Goal: Task Accomplishment & Management: Manage account settings

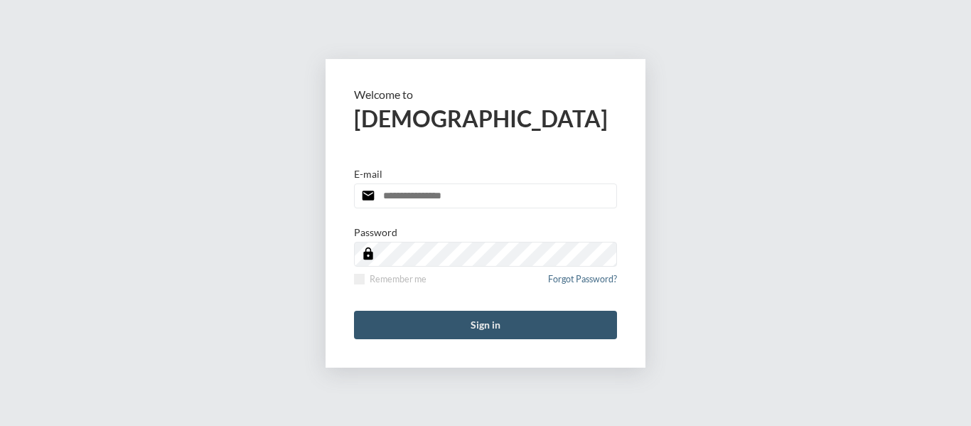
type input "**********"
click at [481, 318] on button "Sign in" at bounding box center [485, 325] width 263 height 28
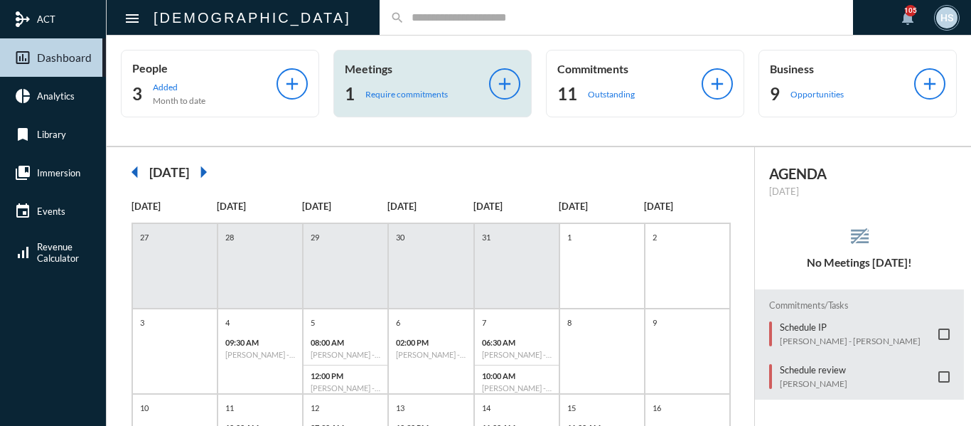
click at [413, 90] on p "Require commitments" at bounding box center [406, 94] width 82 height 11
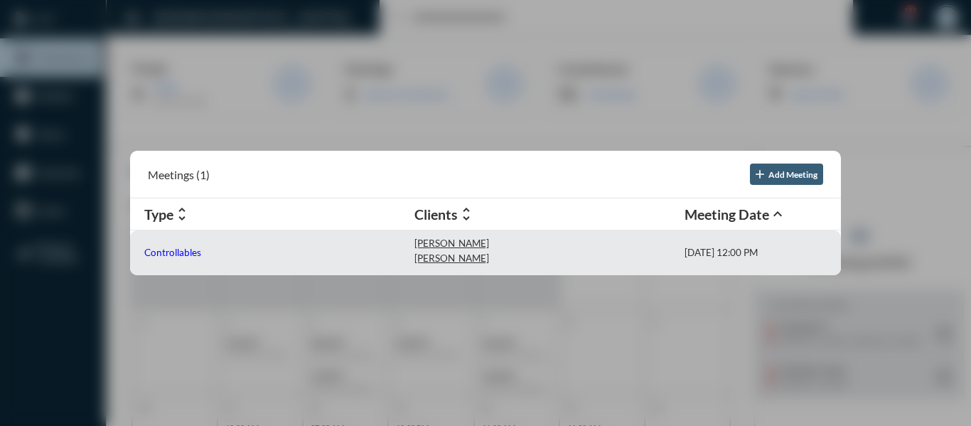
click at [193, 252] on p "Controllables" at bounding box center [172, 252] width 57 height 11
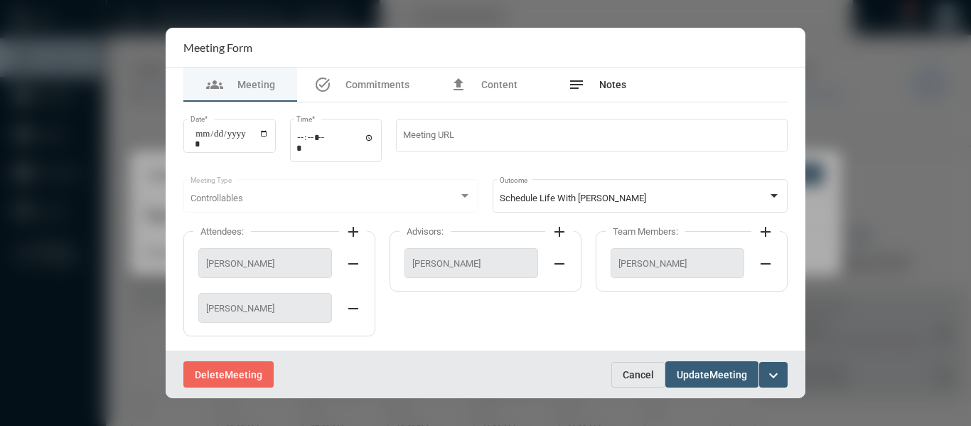
click at [614, 83] on span "Notes" at bounding box center [612, 84] width 27 height 11
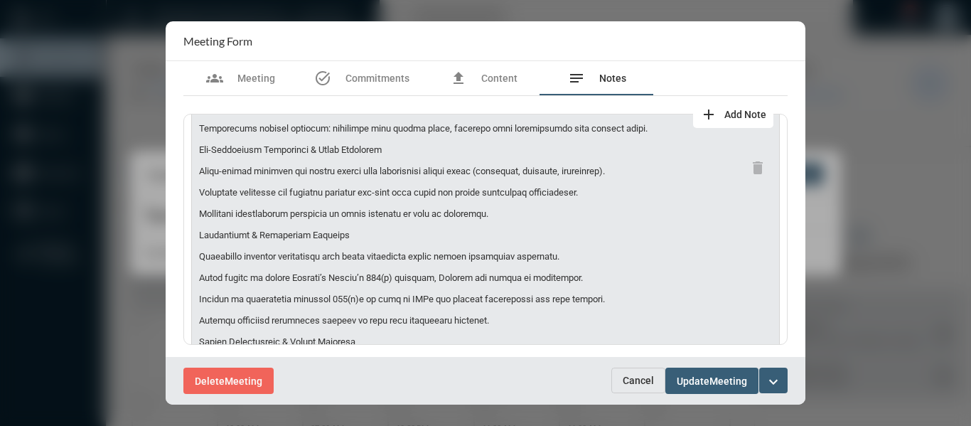
scroll to position [284, 0]
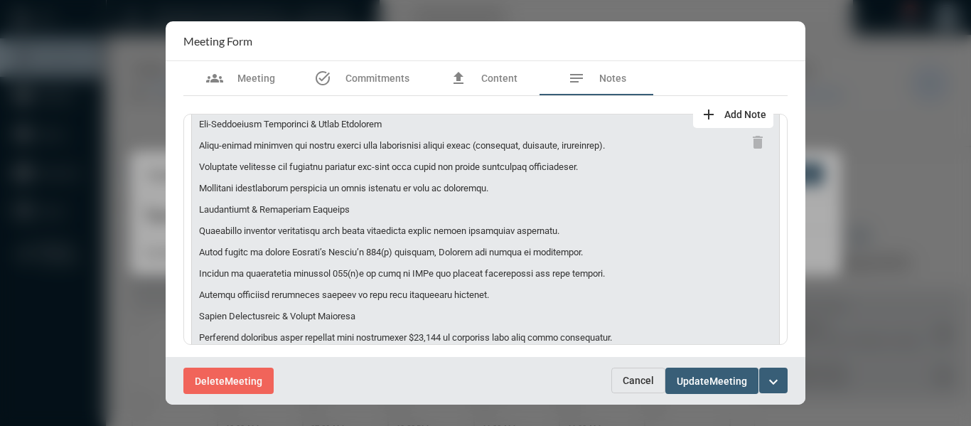
click at [631, 387] on button "Cancel" at bounding box center [638, 380] width 54 height 26
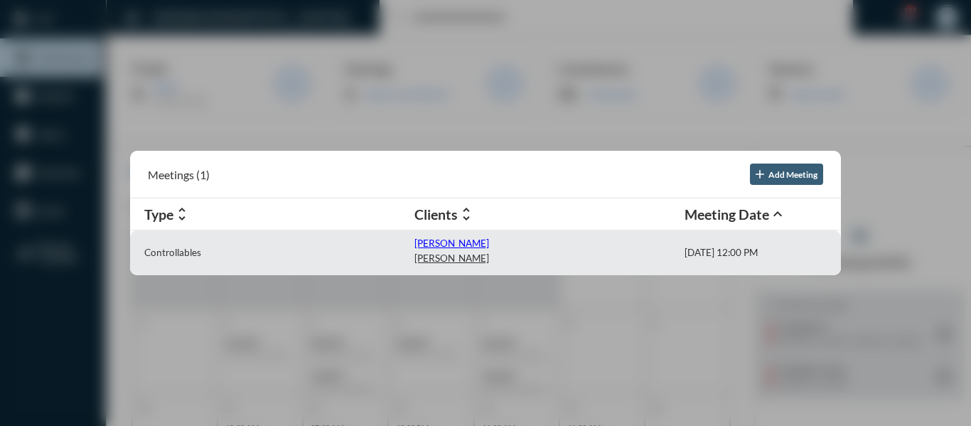
click at [448, 245] on p "[PERSON_NAME]" at bounding box center [451, 242] width 75 height 11
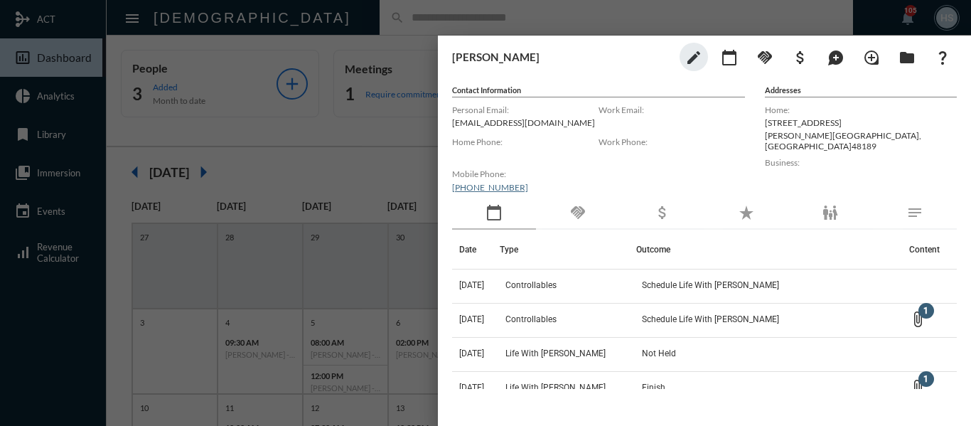
click at [333, 161] on div at bounding box center [485, 213] width 971 height 426
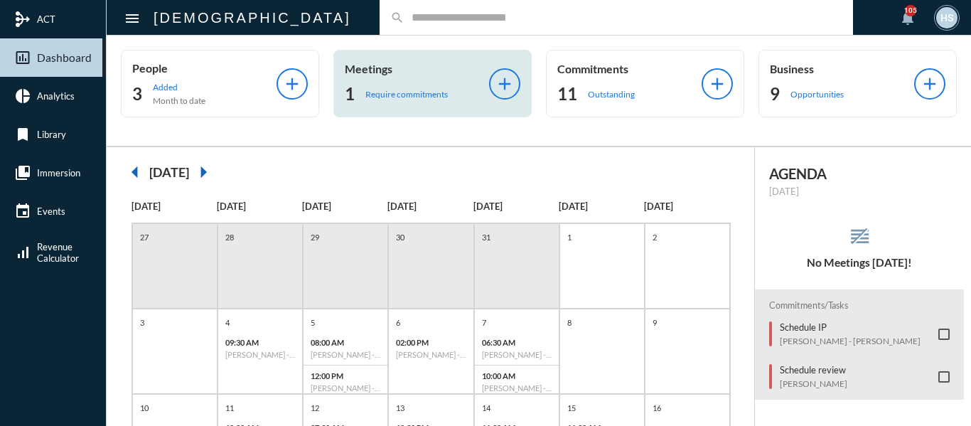
click at [407, 95] on p "Require commitments" at bounding box center [406, 94] width 82 height 11
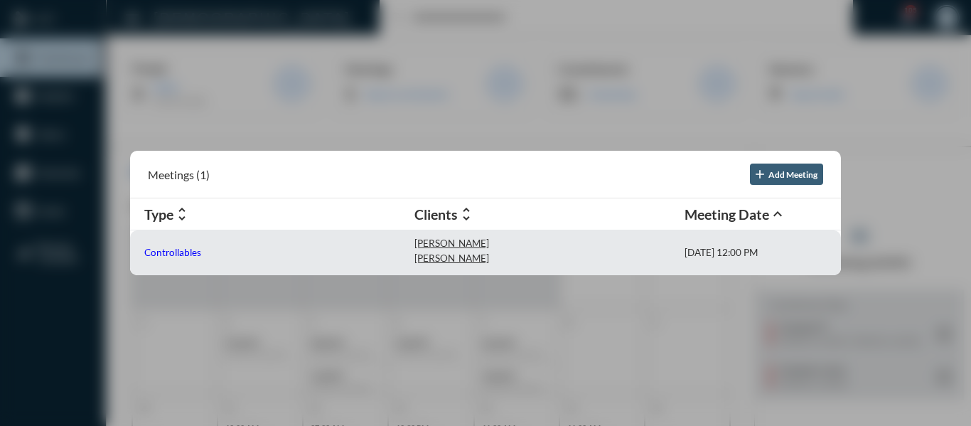
click at [197, 249] on p "Controllables" at bounding box center [172, 252] width 57 height 11
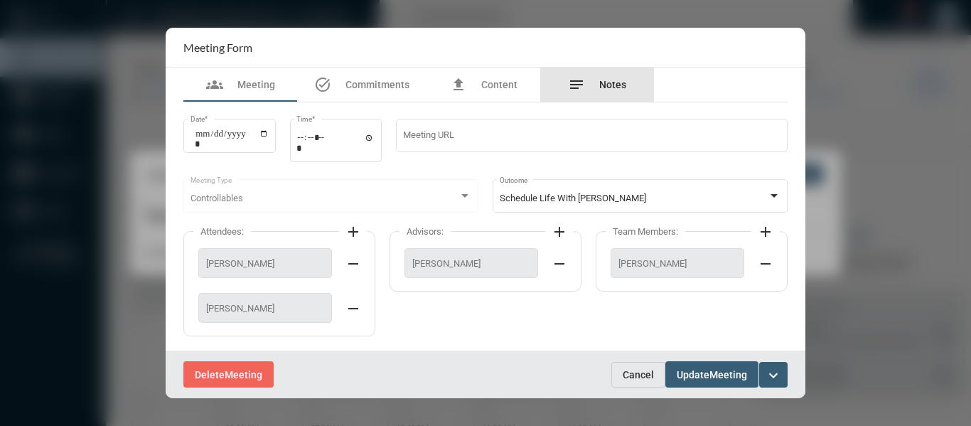
click at [603, 82] on span "Notes" at bounding box center [612, 84] width 27 height 11
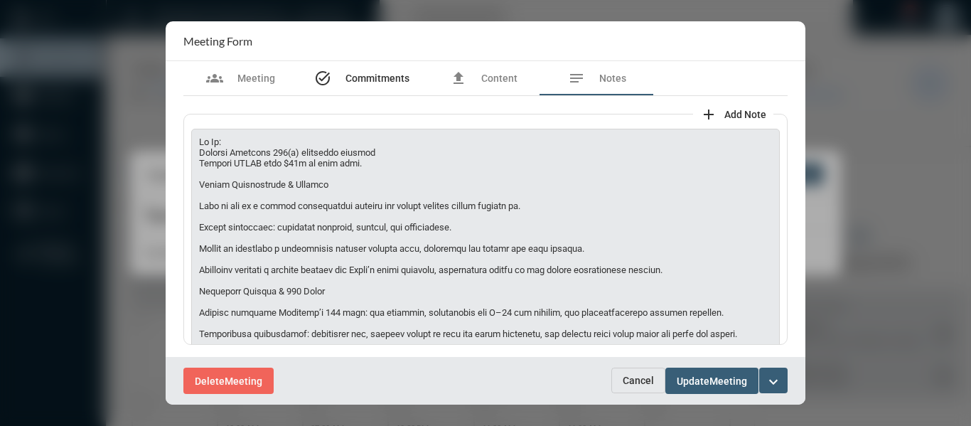
click at [360, 76] on span "Commitments" at bounding box center [377, 78] width 64 height 11
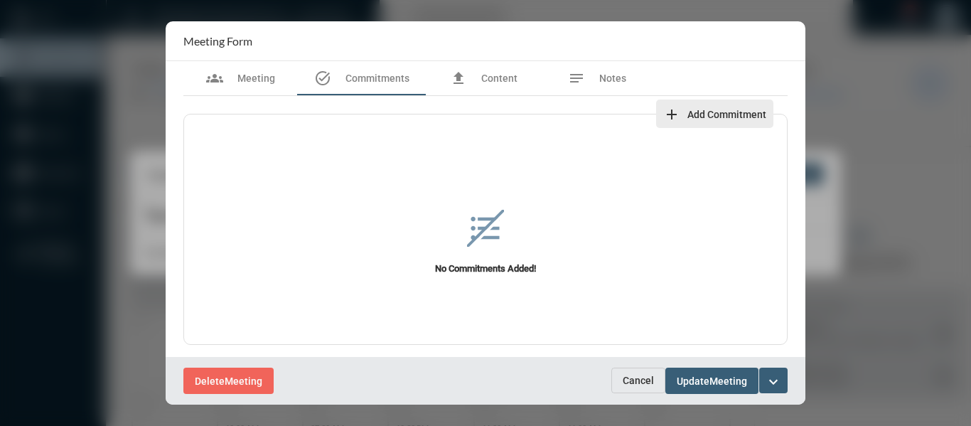
click at [731, 117] on span "Add Commitment" at bounding box center [726, 114] width 79 height 11
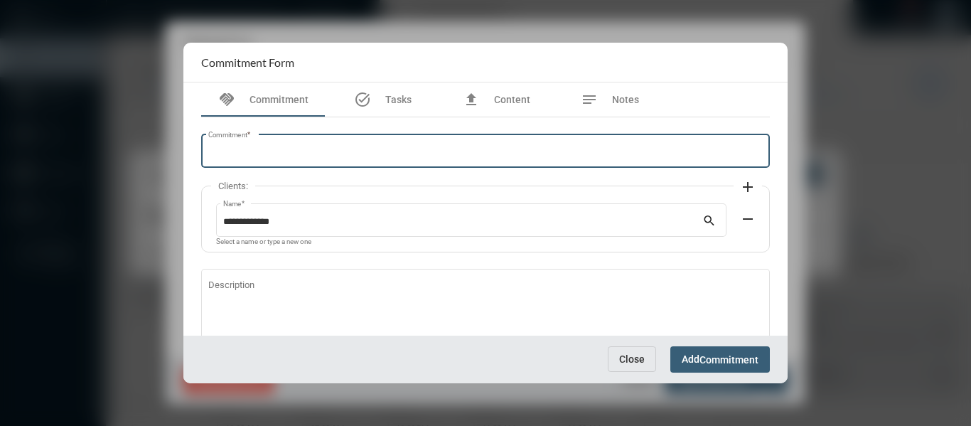
click at [369, 146] on div "Commitment *" at bounding box center [485, 149] width 555 height 36
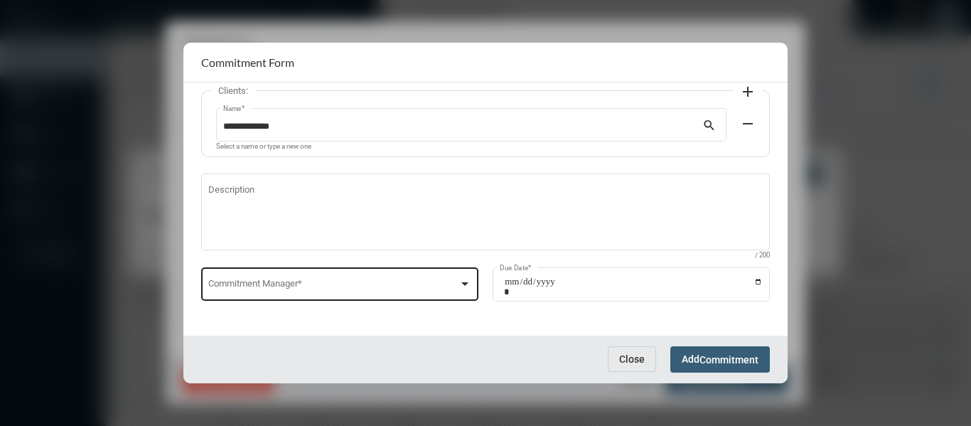
scroll to position [97, 0]
type input "**********"
click at [466, 279] on div at bounding box center [464, 282] width 13 height 11
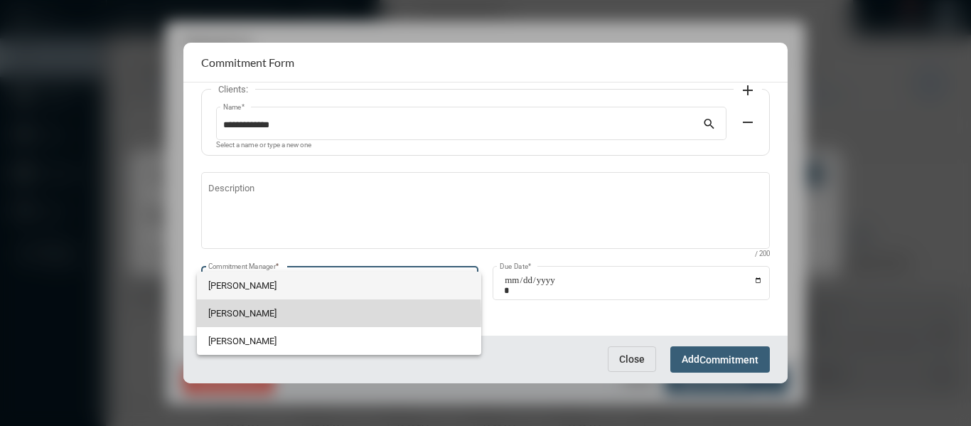
drag, startPoint x: 234, startPoint y: 315, endPoint x: 412, endPoint y: 304, distance: 178.1
click at [234, 315] on span "[PERSON_NAME]" at bounding box center [339, 313] width 262 height 28
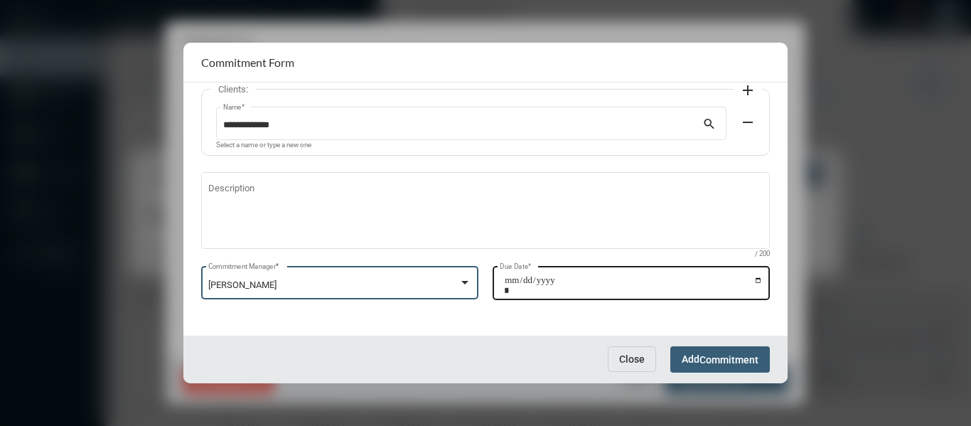
click at [754, 280] on input "Due Date *" at bounding box center [633, 285] width 259 height 20
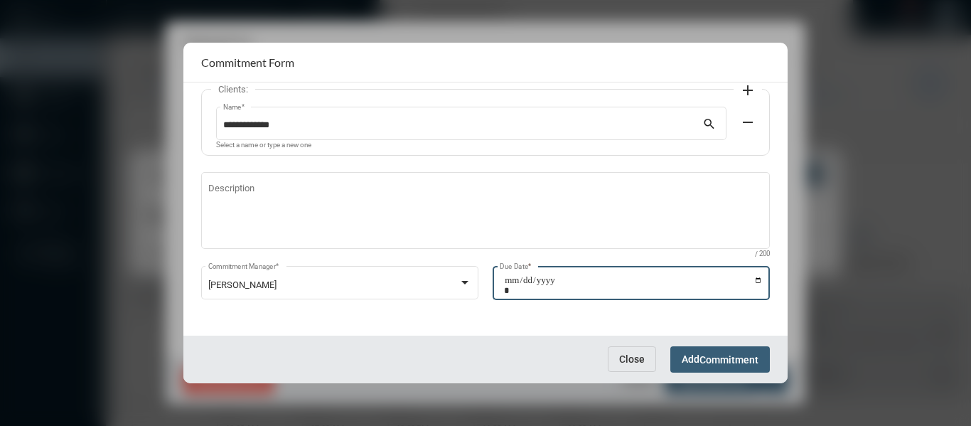
type input "**********"
click at [731, 350] on button "Add Commitment" at bounding box center [720, 359] width 100 height 26
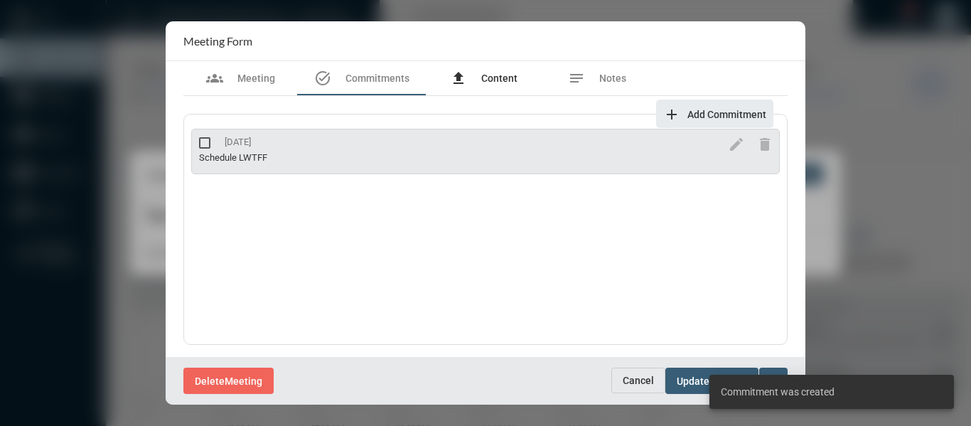
click at [500, 73] on span "Content" at bounding box center [499, 78] width 36 height 11
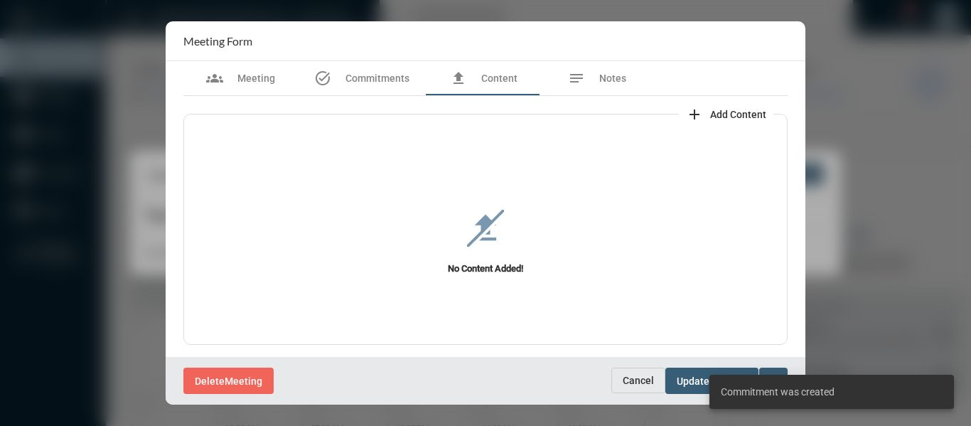
click at [740, 112] on span "Add Content" at bounding box center [738, 114] width 56 height 11
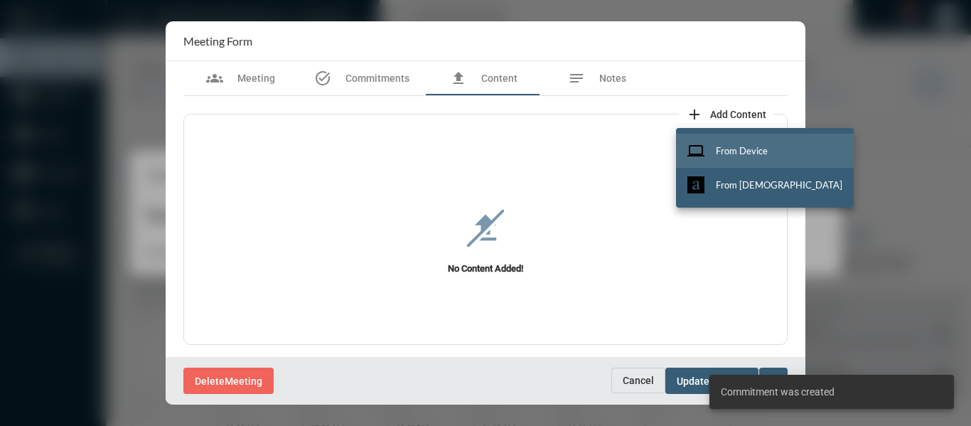
click at [748, 146] on span "From Device" at bounding box center [742, 150] width 52 height 11
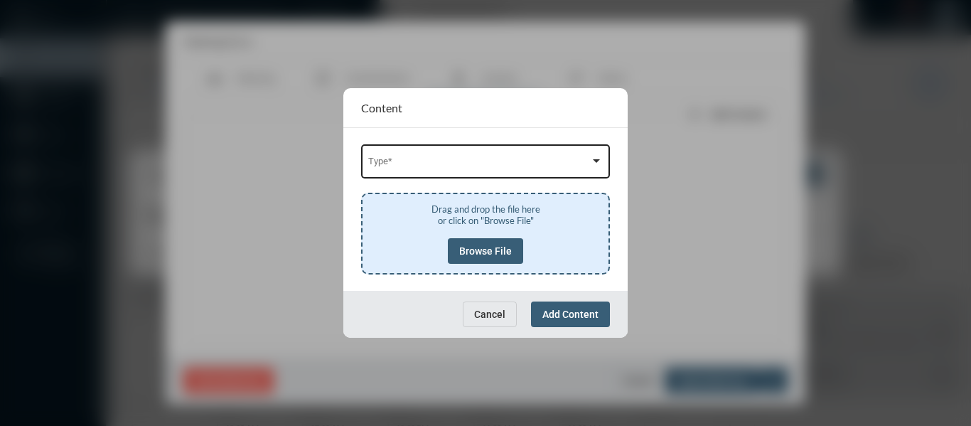
click at [500, 154] on div "Type *" at bounding box center [485, 160] width 235 height 36
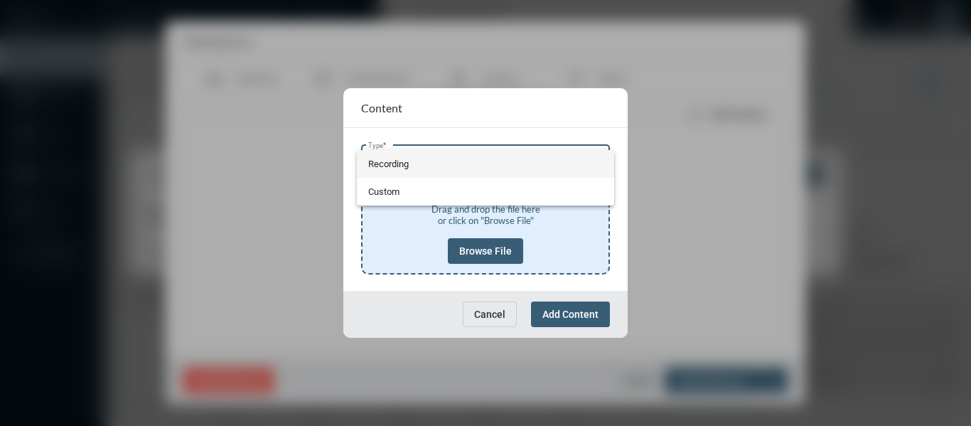
click at [383, 162] on span "Recording" at bounding box center [485, 164] width 235 height 28
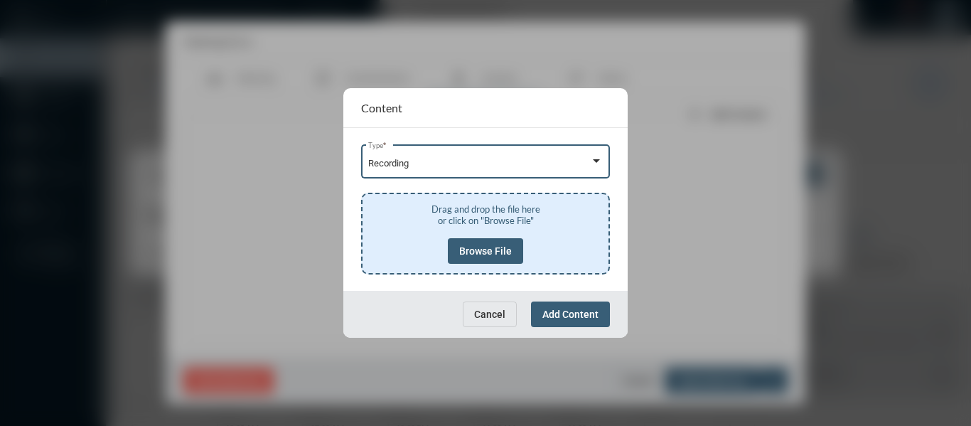
click at [471, 255] on span "Browse File" at bounding box center [485, 250] width 53 height 11
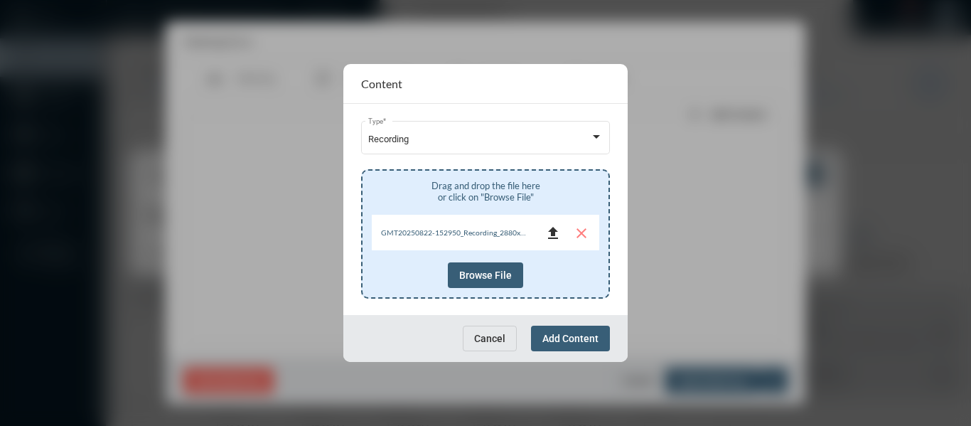
click at [554, 232] on mat-icon "file_upload" at bounding box center [552, 233] width 17 height 17
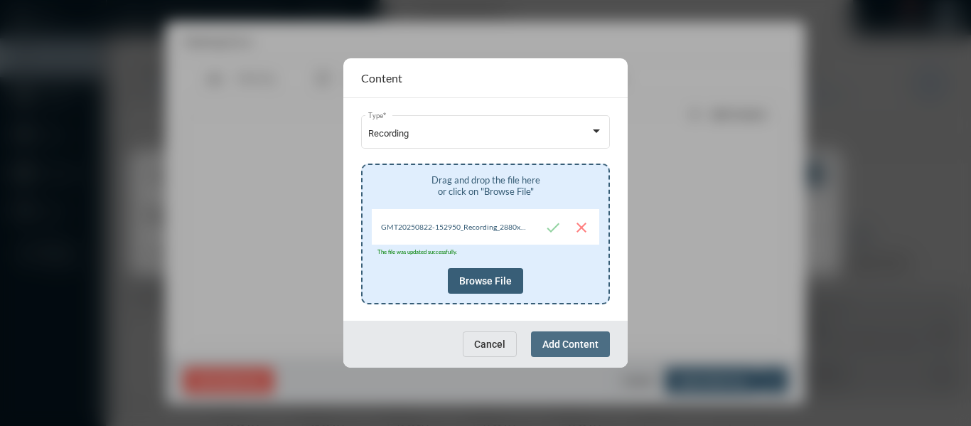
click at [570, 348] on span "Add Content" at bounding box center [570, 343] width 56 height 11
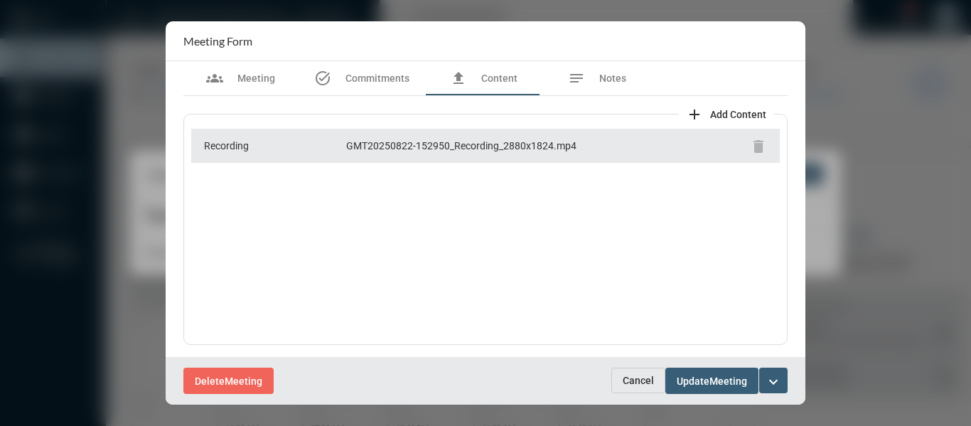
click at [774, 381] on mat-icon "expand_more" at bounding box center [773, 381] width 17 height 17
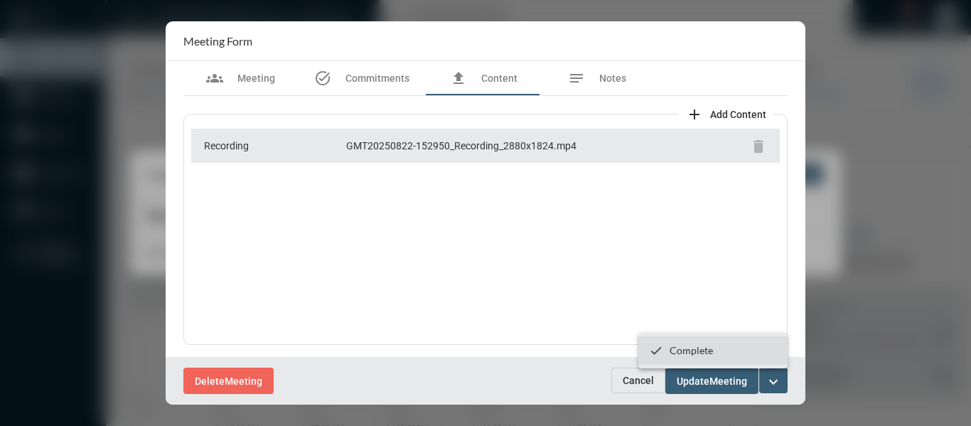
click at [679, 352] on p "Complete" at bounding box center [691, 350] width 43 height 12
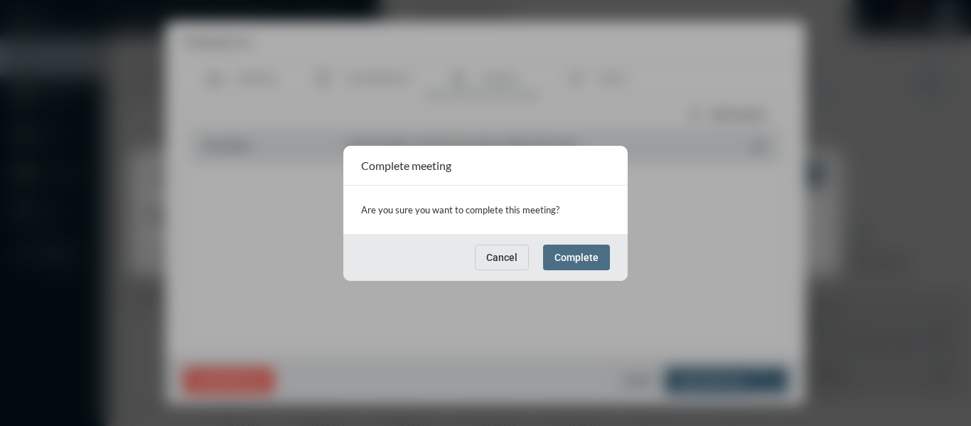
click at [574, 260] on span "Complete" at bounding box center [576, 257] width 44 height 11
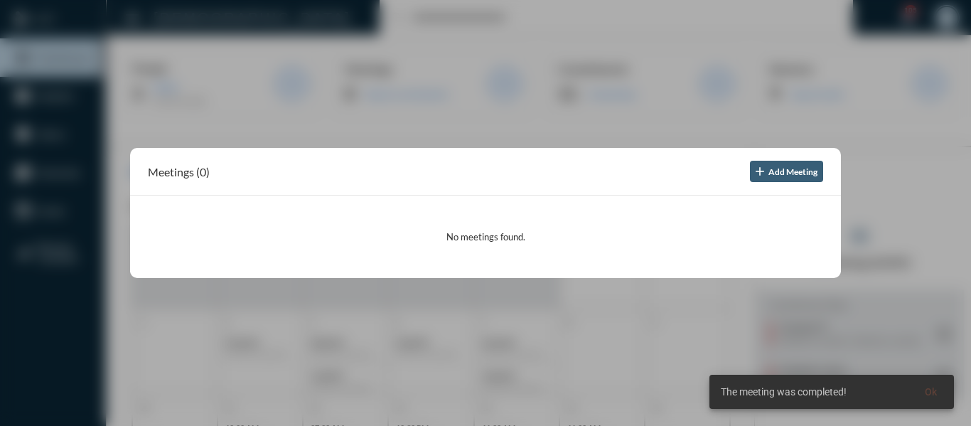
click at [443, 131] on div at bounding box center [485, 213] width 971 height 426
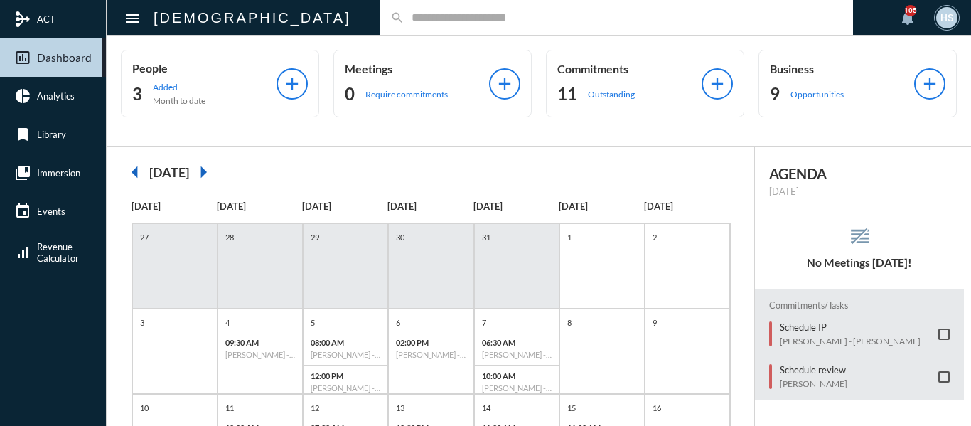
click at [380, 27] on div "search" at bounding box center [616, 17] width 473 height 35
click at [404, 15] on input "text" at bounding box center [623, 17] width 438 height 12
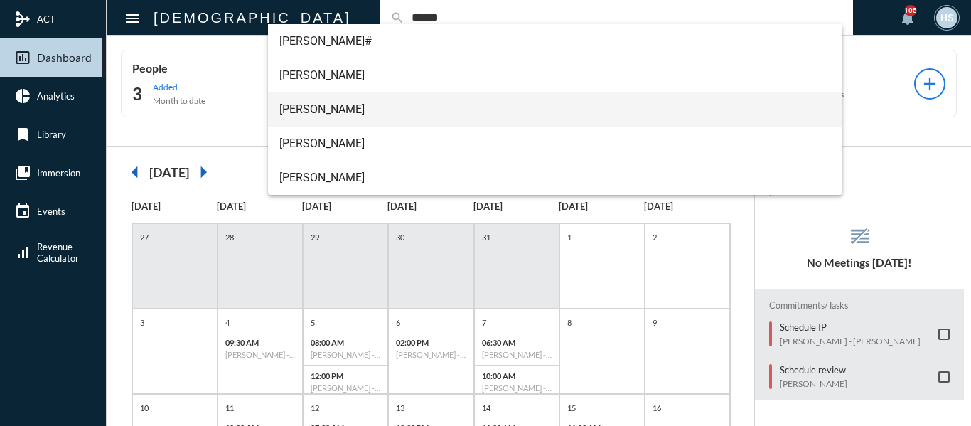
type input "******"
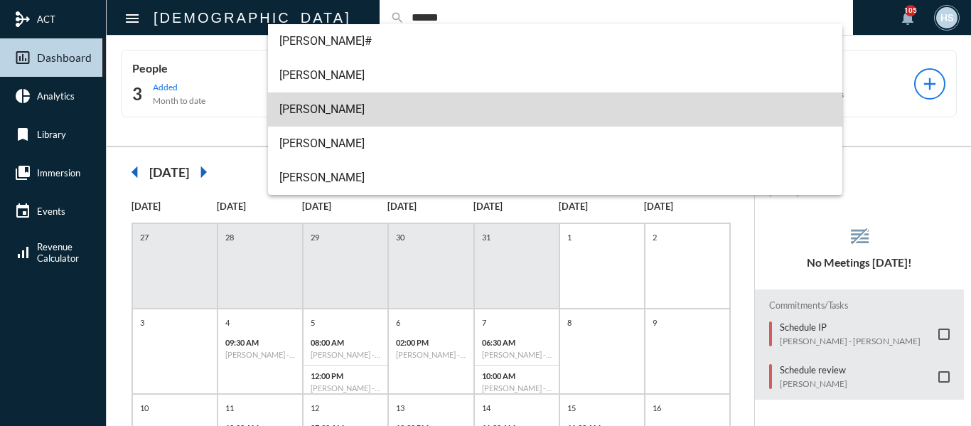
click at [308, 102] on span "[PERSON_NAME]" at bounding box center [555, 109] width 552 height 34
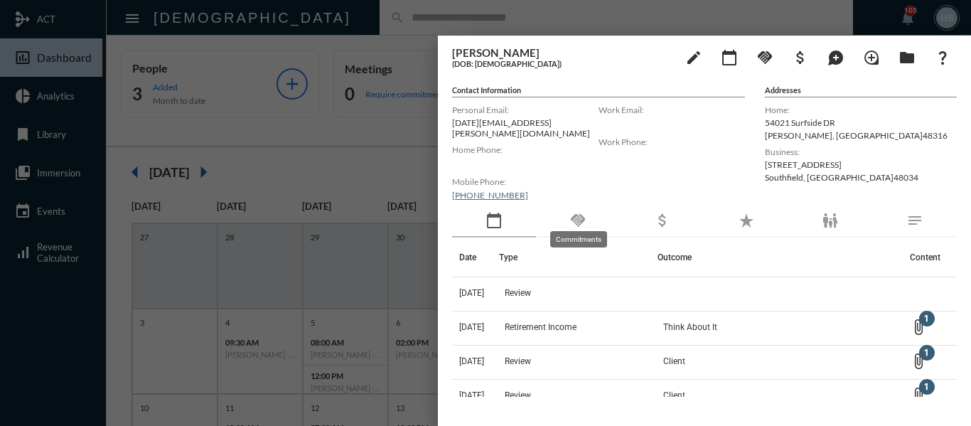
click at [584, 213] on mat-icon "handshake" at bounding box center [577, 220] width 17 height 17
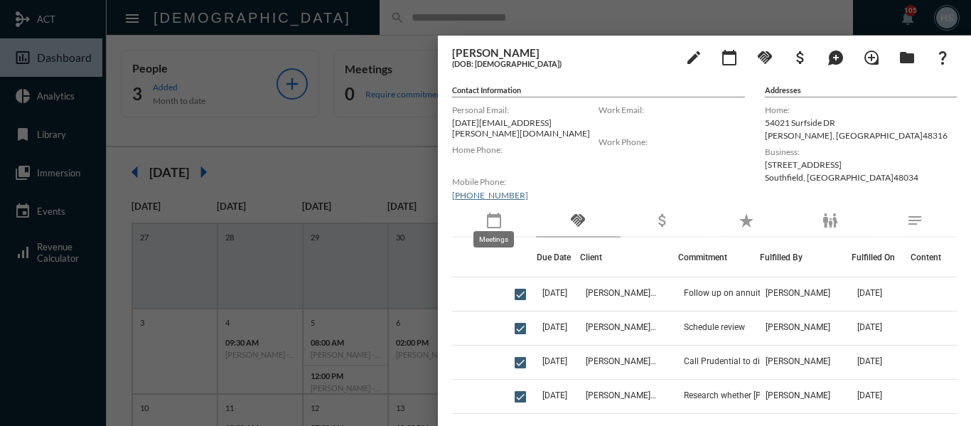
click at [495, 217] on mat-icon "calendar_today" at bounding box center [493, 220] width 17 height 17
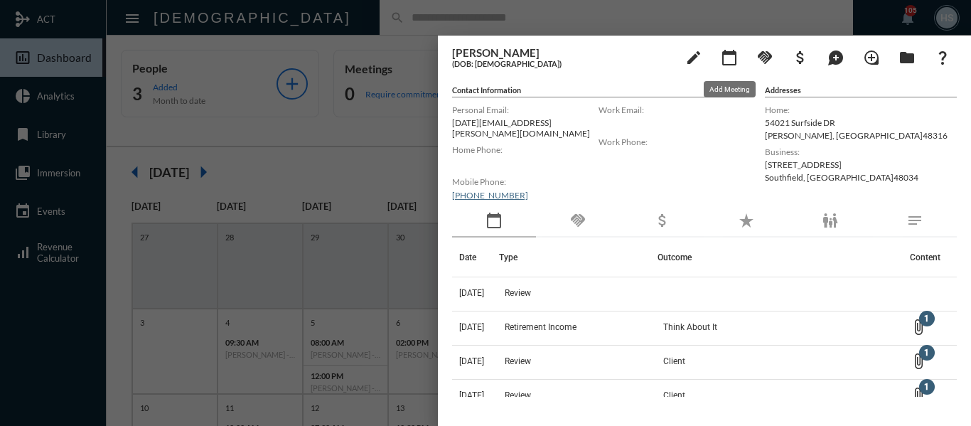
click at [728, 58] on mat-icon "calendar_today" at bounding box center [729, 57] width 17 height 17
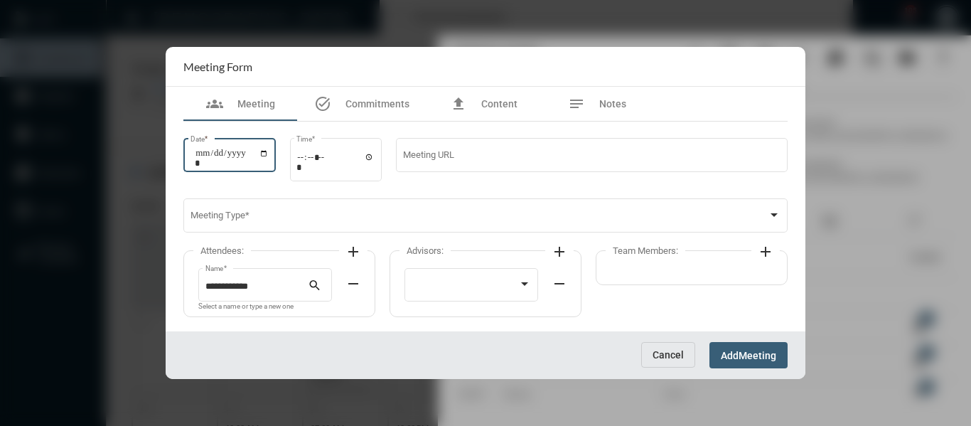
click at [269, 152] on input "Date *" at bounding box center [232, 158] width 74 height 20
type input "**********"
click at [371, 156] on input "Time *" at bounding box center [335, 161] width 78 height 21
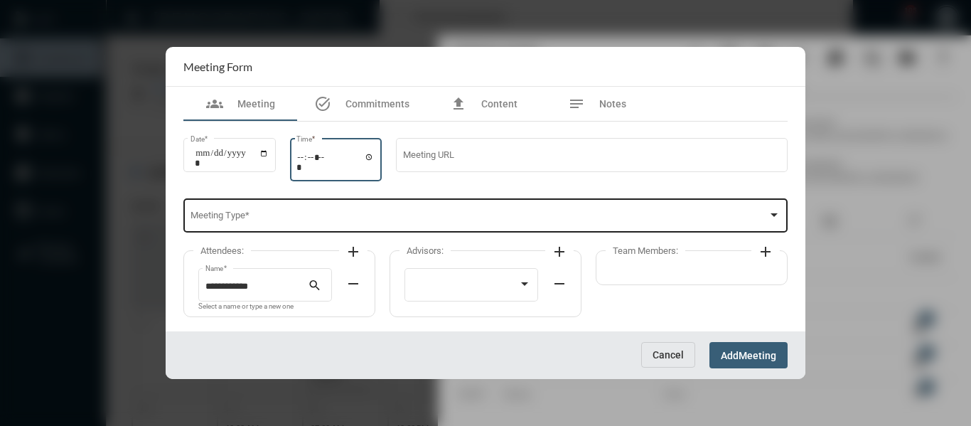
type input "*****"
click at [505, 210] on div "Meeting Type *" at bounding box center [485, 214] width 591 height 36
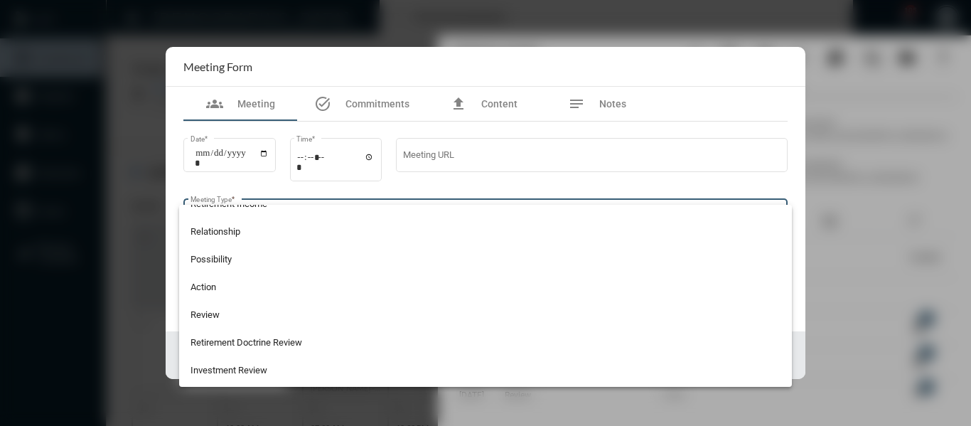
scroll to position [372, 0]
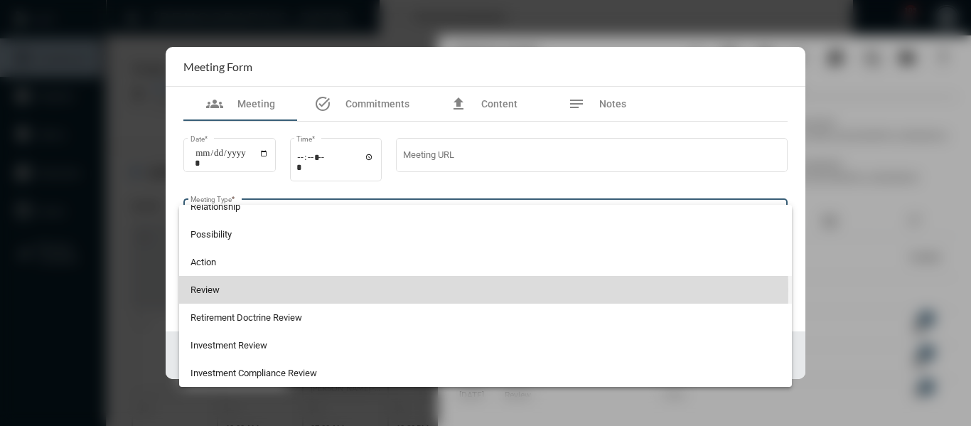
click at [203, 289] on span "Review" at bounding box center [485, 290] width 591 height 28
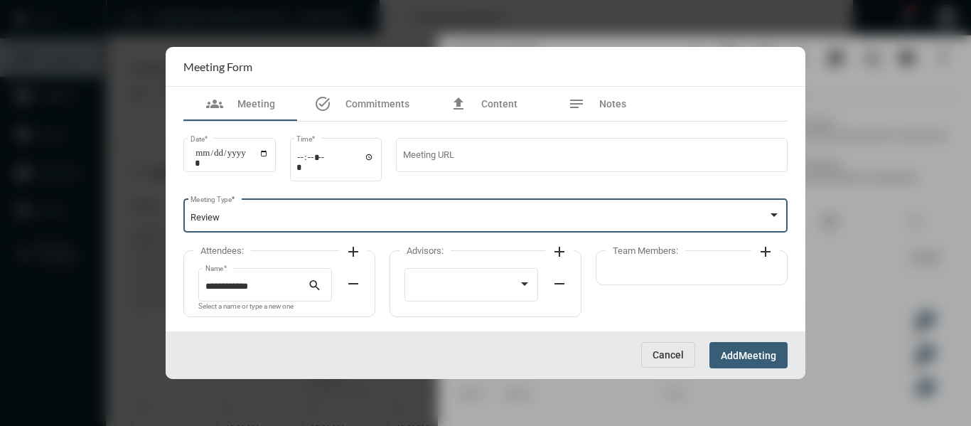
click at [353, 248] on mat-icon "add" at bounding box center [353, 251] width 17 height 17
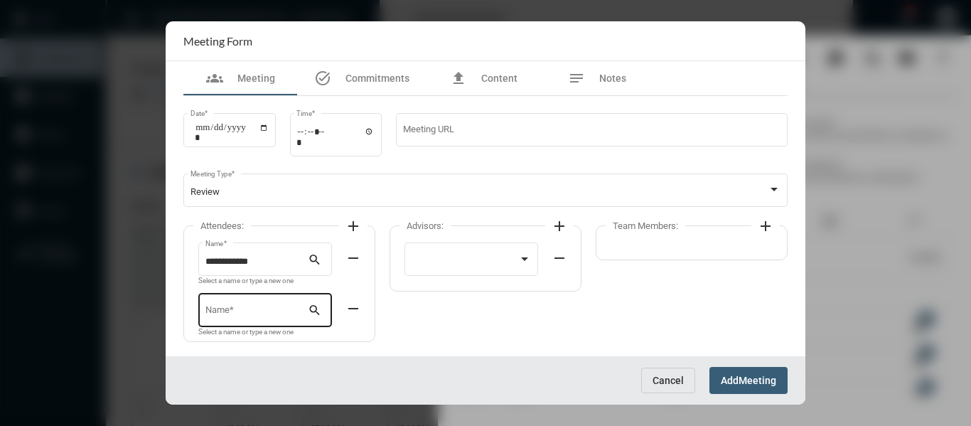
click at [255, 303] on div "Name *" at bounding box center [256, 309] width 103 height 36
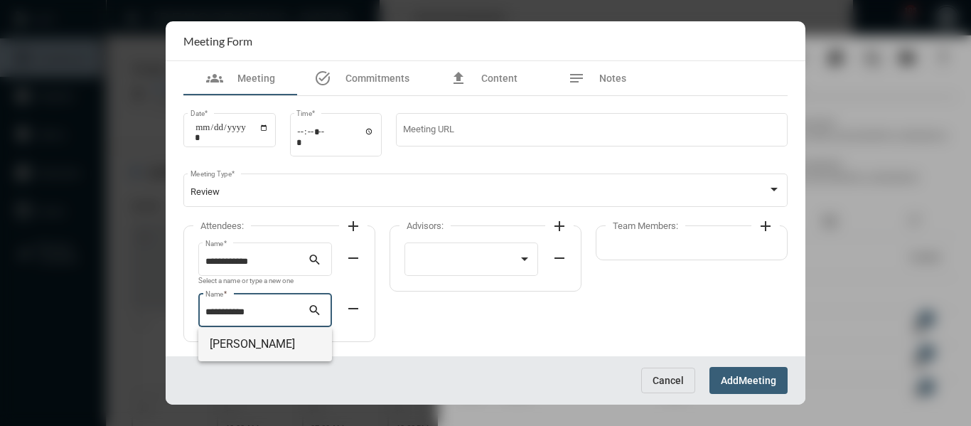
click at [258, 343] on span "[PERSON_NAME]" at bounding box center [265, 344] width 111 height 34
type input "**********"
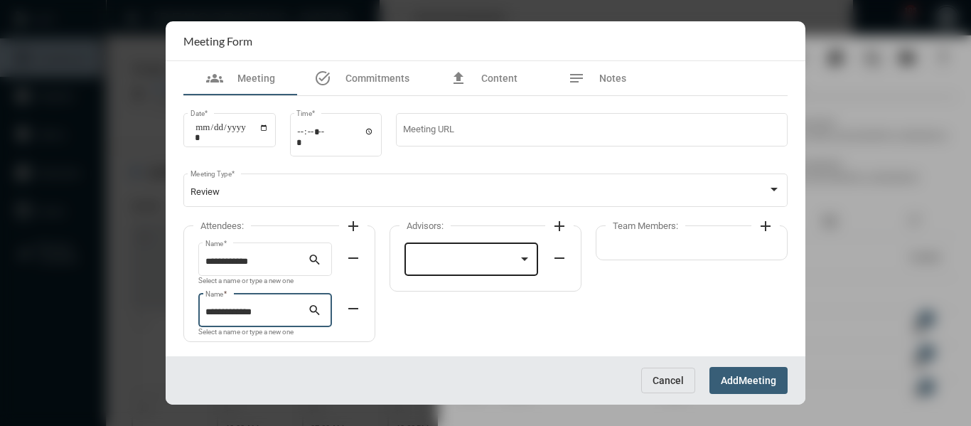
click at [459, 258] on div at bounding box center [465, 262] width 107 height 11
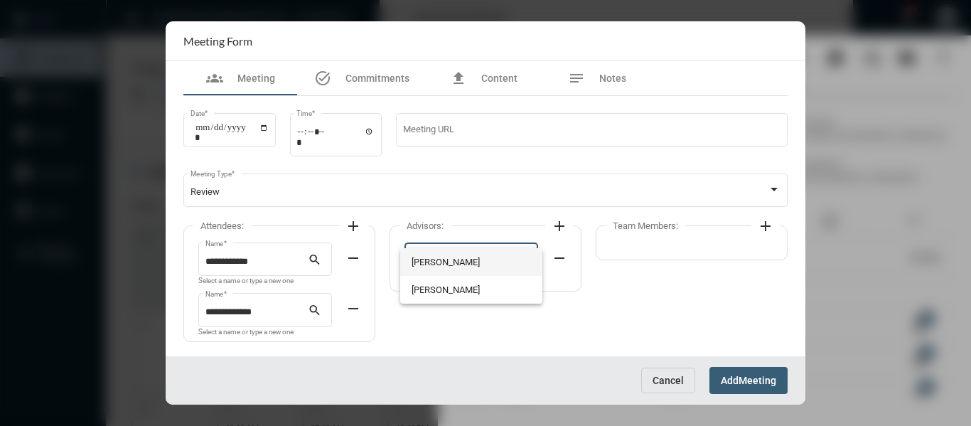
drag, startPoint x: 458, startPoint y: 259, endPoint x: 553, endPoint y: 232, distance: 98.1
click at [461, 258] on span "[PERSON_NAME]" at bounding box center [472, 262] width 120 height 28
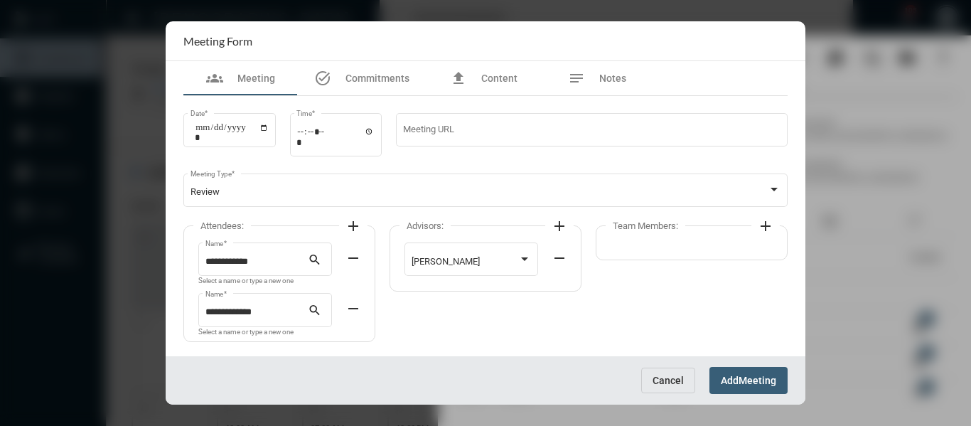
click at [769, 221] on mat-icon "add" at bounding box center [765, 226] width 17 height 17
click at [699, 254] on div at bounding box center [678, 258] width 120 height 36
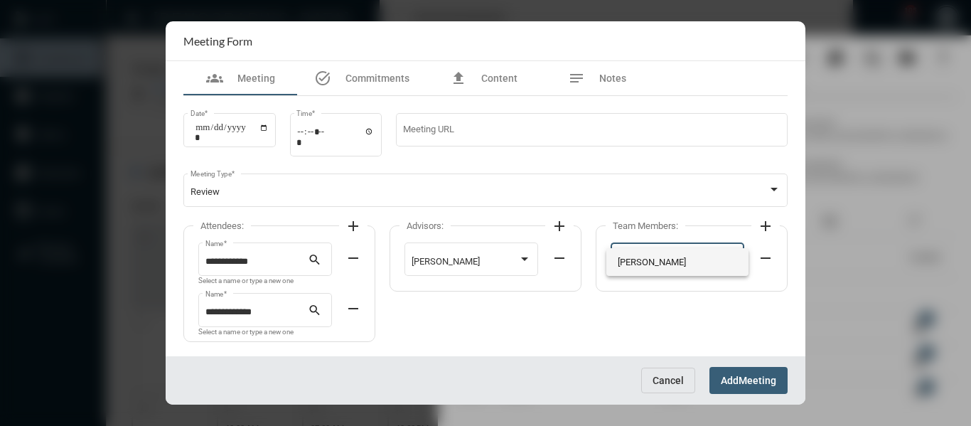
click at [657, 264] on span "[PERSON_NAME]" at bounding box center [678, 262] width 120 height 28
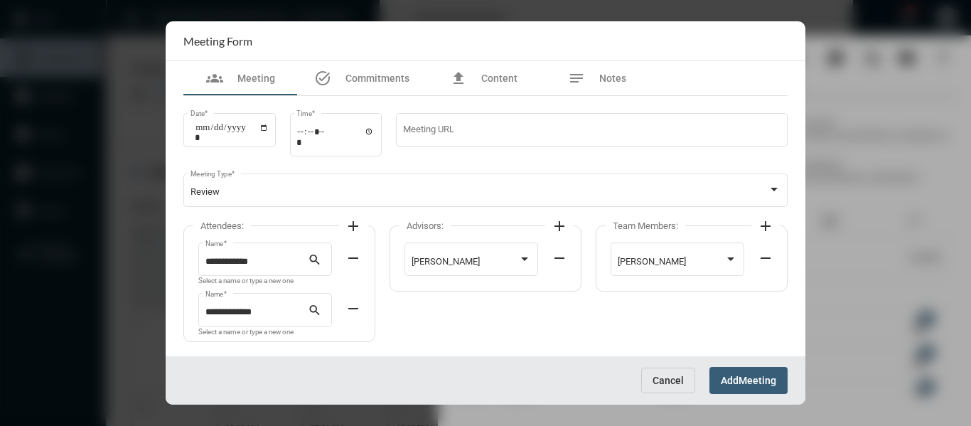
click at [745, 380] on span "Meeting" at bounding box center [758, 380] width 38 height 11
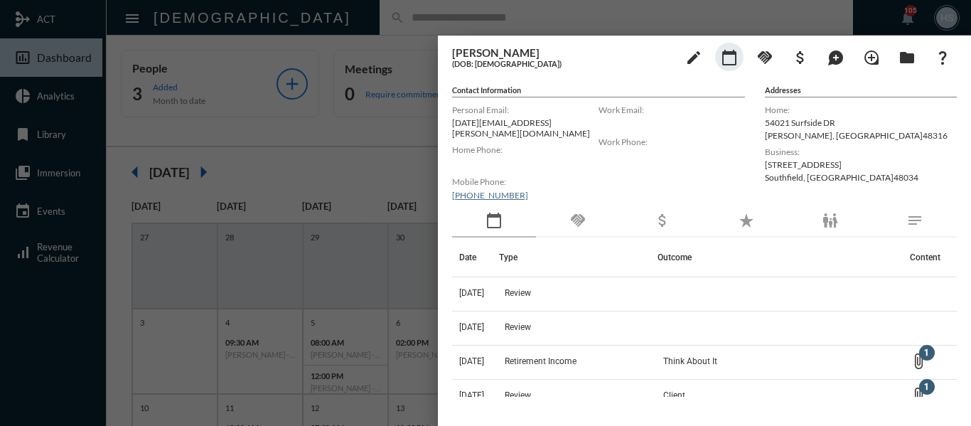
click at [377, 156] on div at bounding box center [485, 213] width 971 height 426
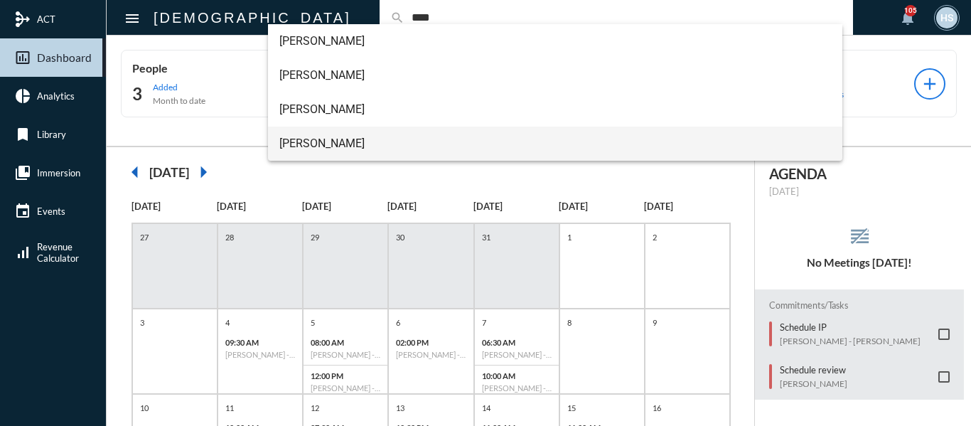
type input "****"
click at [329, 139] on span "[PERSON_NAME]" at bounding box center [555, 144] width 552 height 34
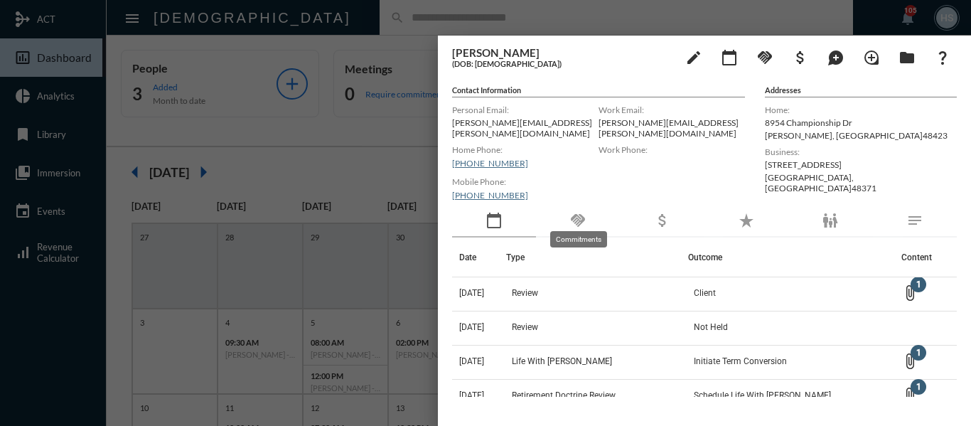
click at [576, 212] on mat-icon "handshake" at bounding box center [577, 220] width 17 height 17
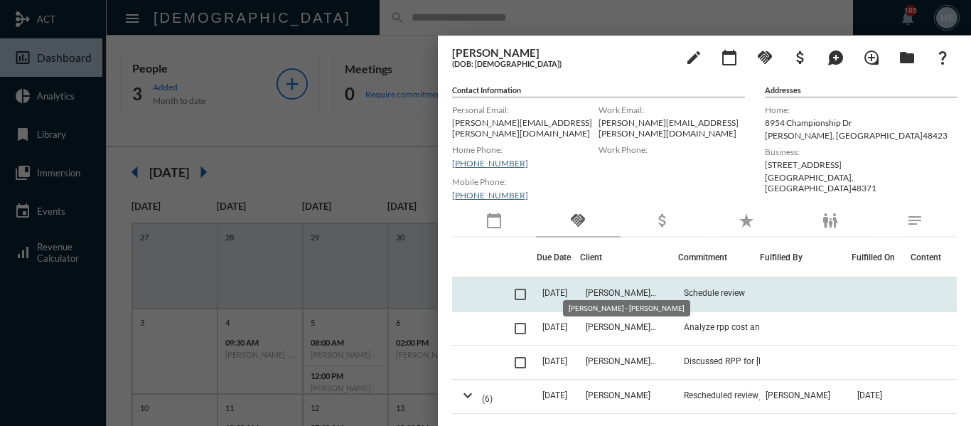
click at [633, 288] on span "[PERSON_NAME] - [PERSON_NAME]" at bounding box center [621, 293] width 71 height 10
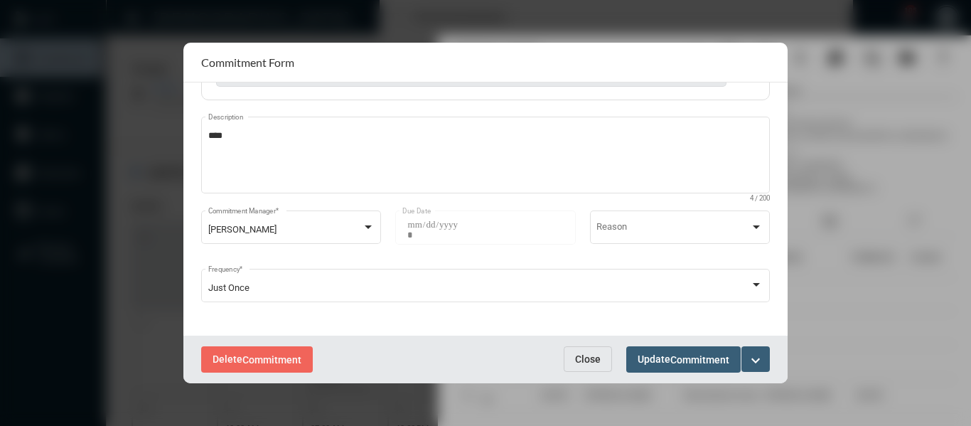
scroll to position [199, 0]
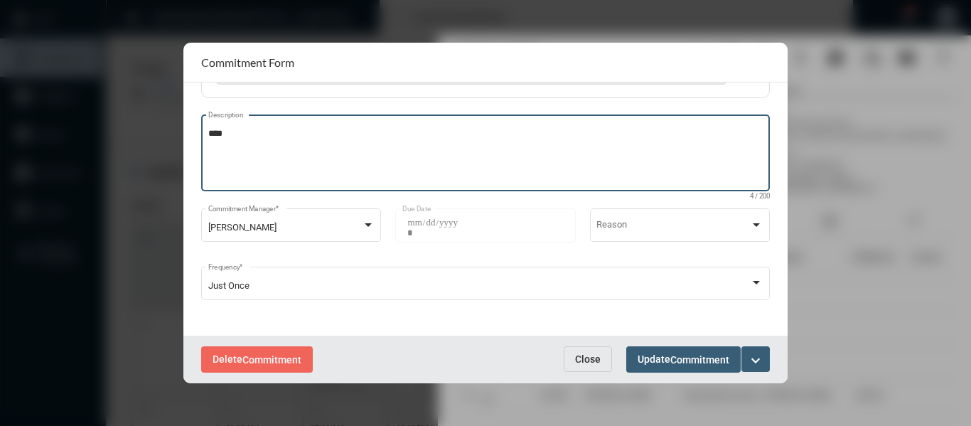
click at [265, 133] on textarea "****" at bounding box center [485, 155] width 555 height 56
type textarea "**********"
click at [756, 360] on mat-icon "expand_more" at bounding box center [755, 360] width 17 height 17
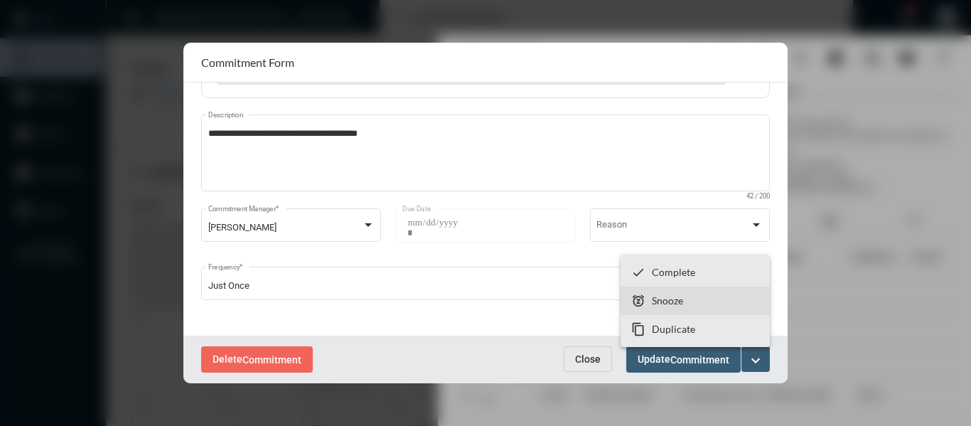
click at [656, 304] on p "Snooze" at bounding box center [667, 300] width 31 height 12
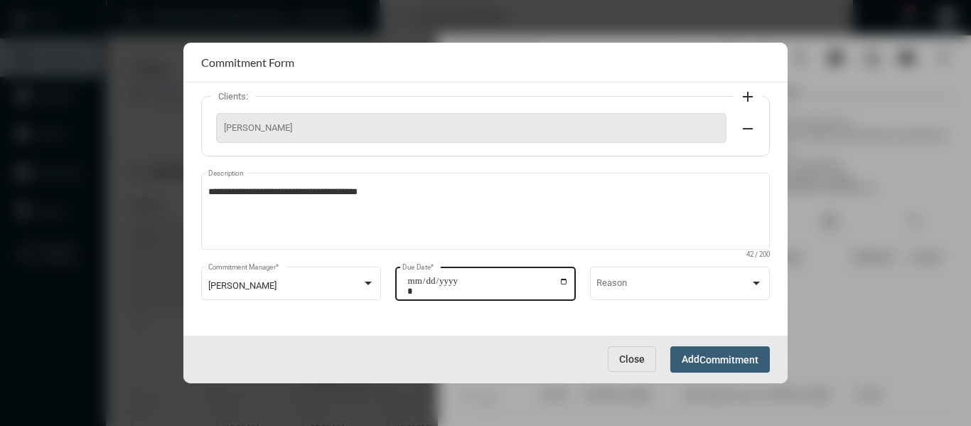
scroll to position [141, 0]
click at [562, 283] on input "**********" at bounding box center [487, 285] width 161 height 20
type input "**********"
click at [753, 353] on button "Add Commitment" at bounding box center [720, 359] width 100 height 26
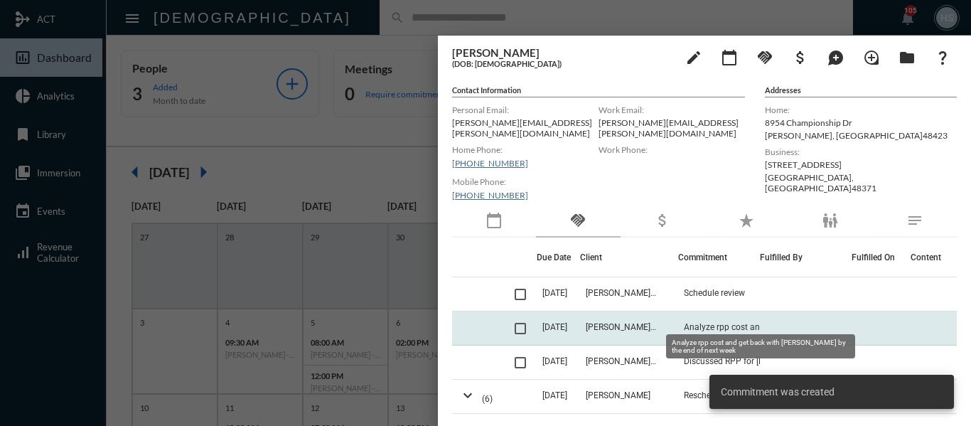
click at [748, 322] on span "Analyze rpp cost and get back with [PERSON_NAME] by the end of next week" at bounding box center [755, 327] width 142 height 10
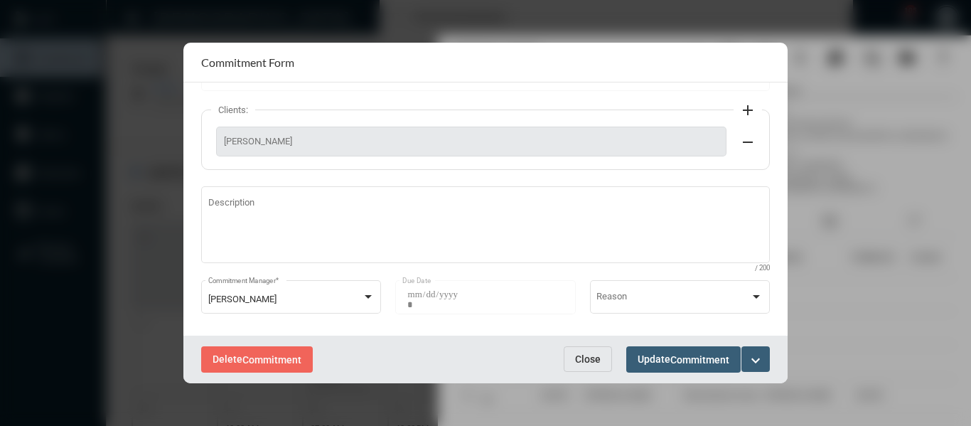
scroll to position [128, 0]
click at [602, 358] on button "Close" at bounding box center [588, 359] width 48 height 26
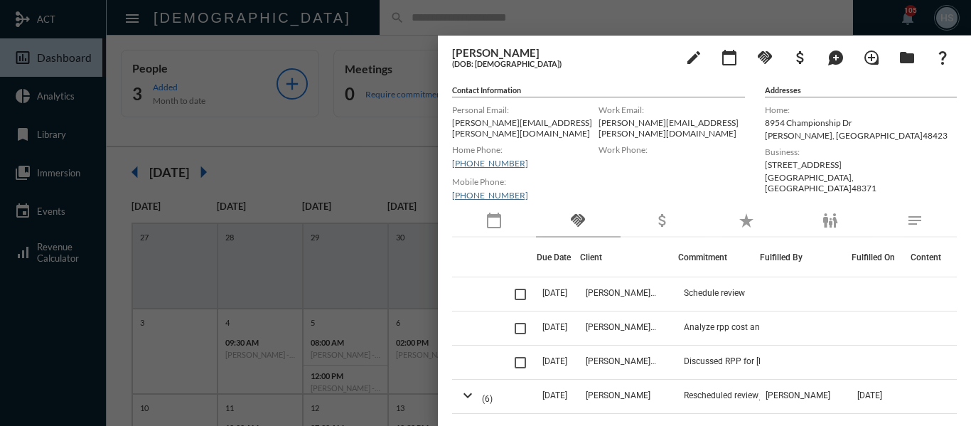
click at [363, 147] on div at bounding box center [485, 213] width 971 height 426
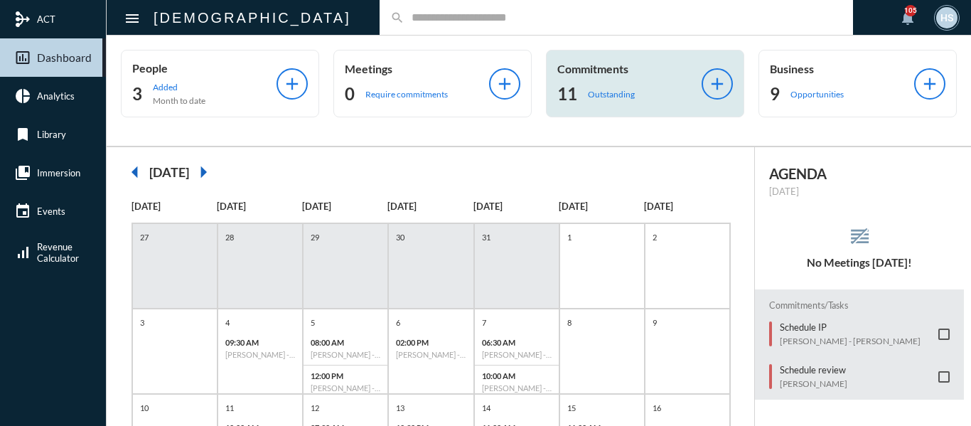
click at [604, 91] on p "Outstanding" at bounding box center [611, 94] width 47 height 11
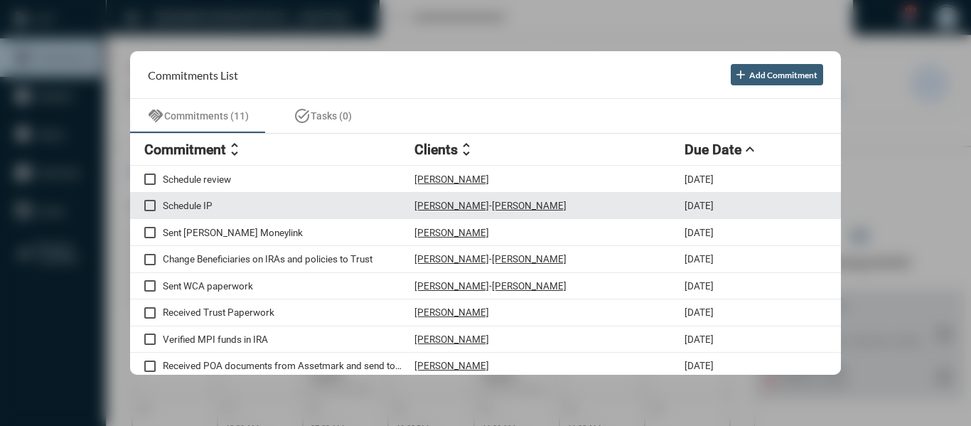
click at [187, 200] on p "Schedule IP" at bounding box center [289, 205] width 252 height 11
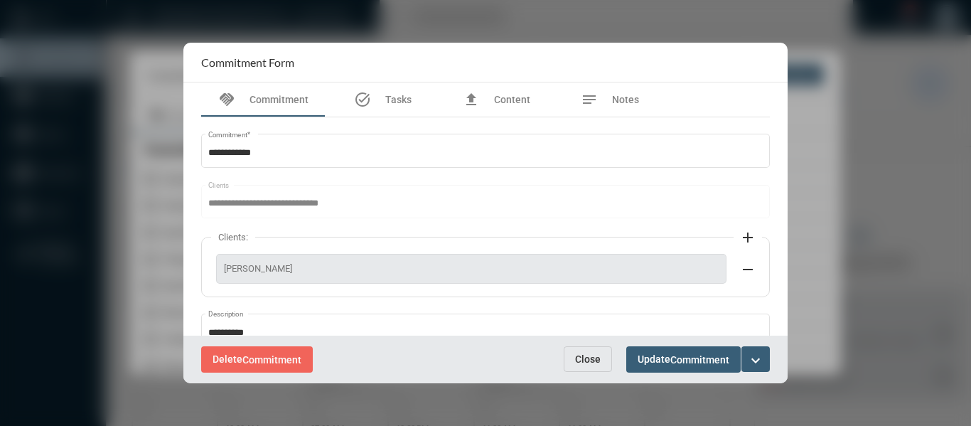
scroll to position [199, 0]
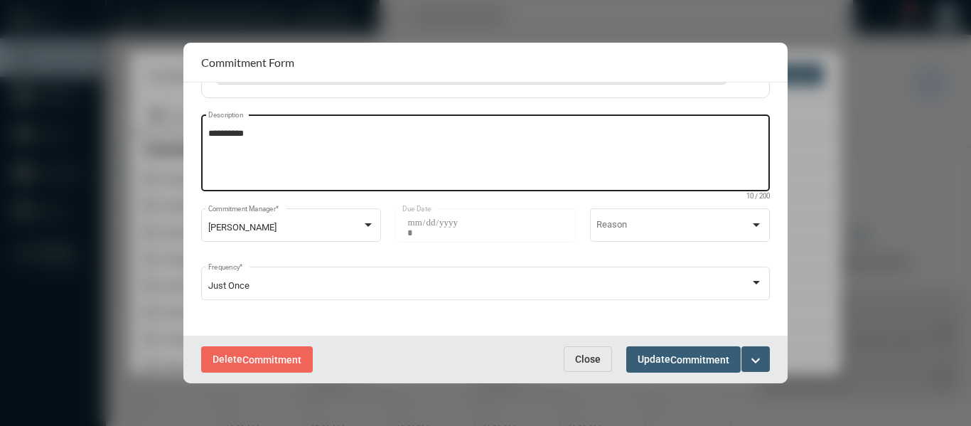
click at [279, 141] on textarea "**********" at bounding box center [485, 155] width 555 height 56
type textarea "**********"
click at [751, 360] on mat-icon "expand_more" at bounding box center [755, 360] width 17 height 17
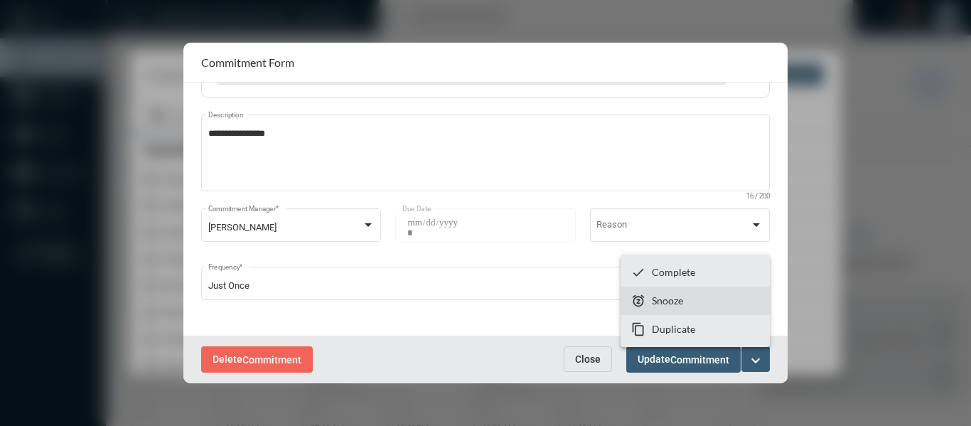
click at [664, 299] on p "Snooze" at bounding box center [667, 300] width 31 height 12
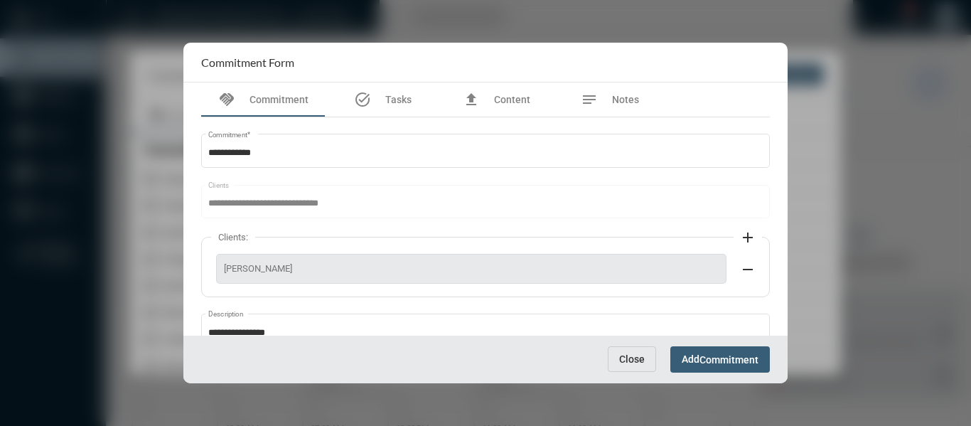
scroll to position [141, 0]
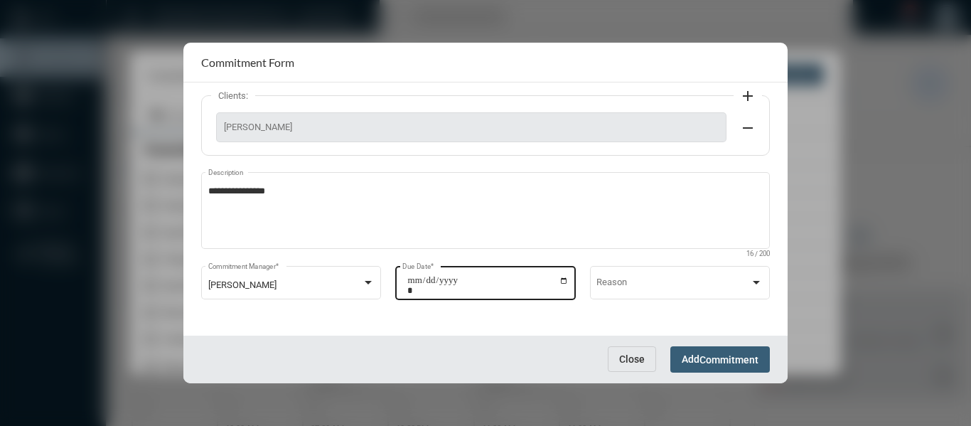
click at [559, 280] on input "**********" at bounding box center [487, 285] width 161 height 20
type input "**********"
click at [721, 357] on span "Commitment" at bounding box center [728, 359] width 59 height 11
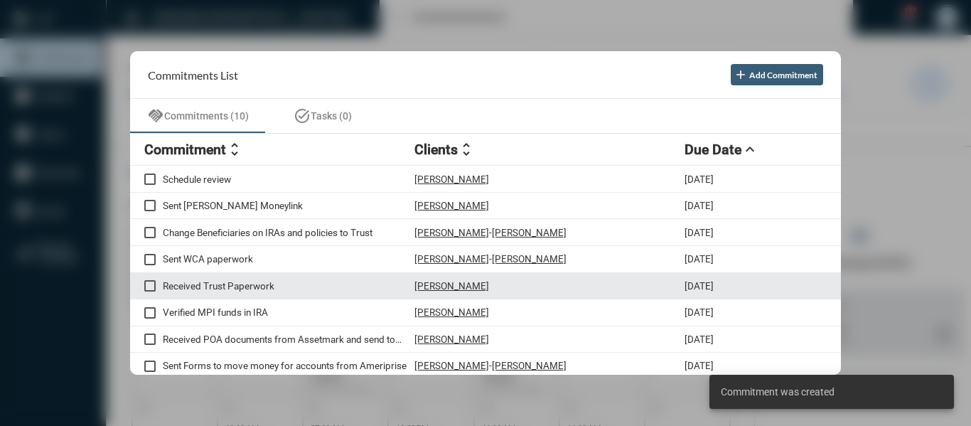
click at [226, 285] on p "Received Trust Paperwork" at bounding box center [289, 285] width 252 height 11
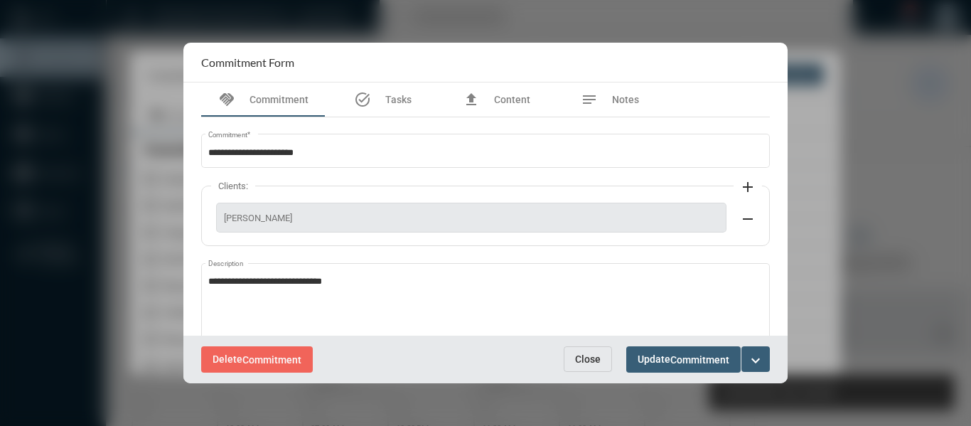
click at [603, 358] on button "Close" at bounding box center [588, 359] width 48 height 26
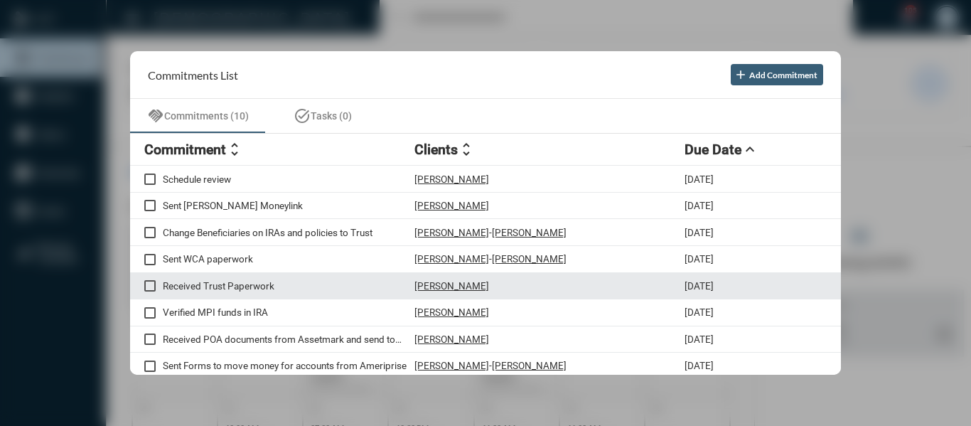
click at [149, 285] on span at bounding box center [149, 285] width 11 height 11
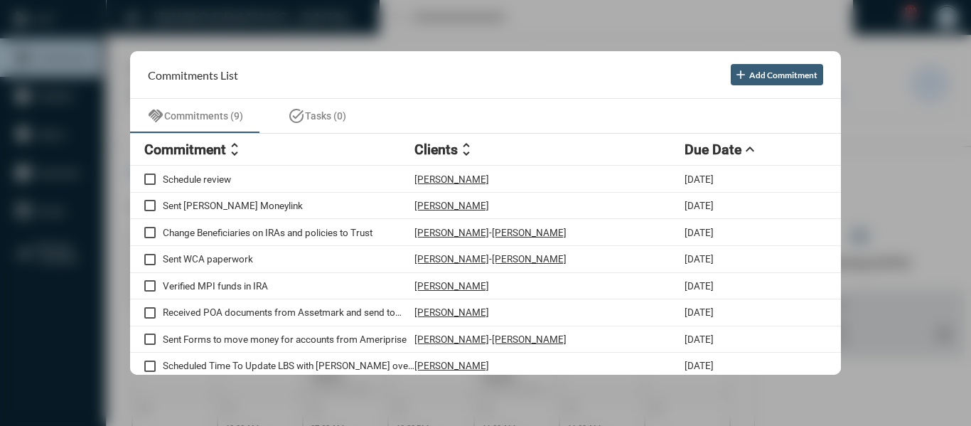
click at [512, 26] on div at bounding box center [485, 213] width 971 height 426
